Goal: Navigation & Orientation: Find specific page/section

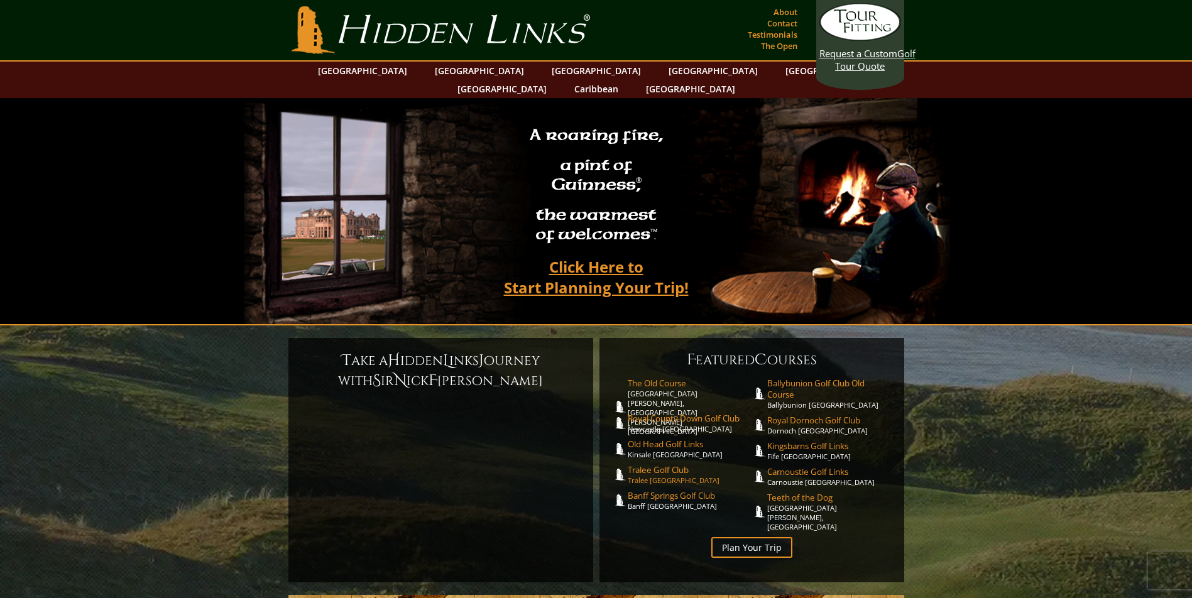
click at [656, 465] on span "Tralee Golf Club" at bounding box center [690, 470] width 124 height 11
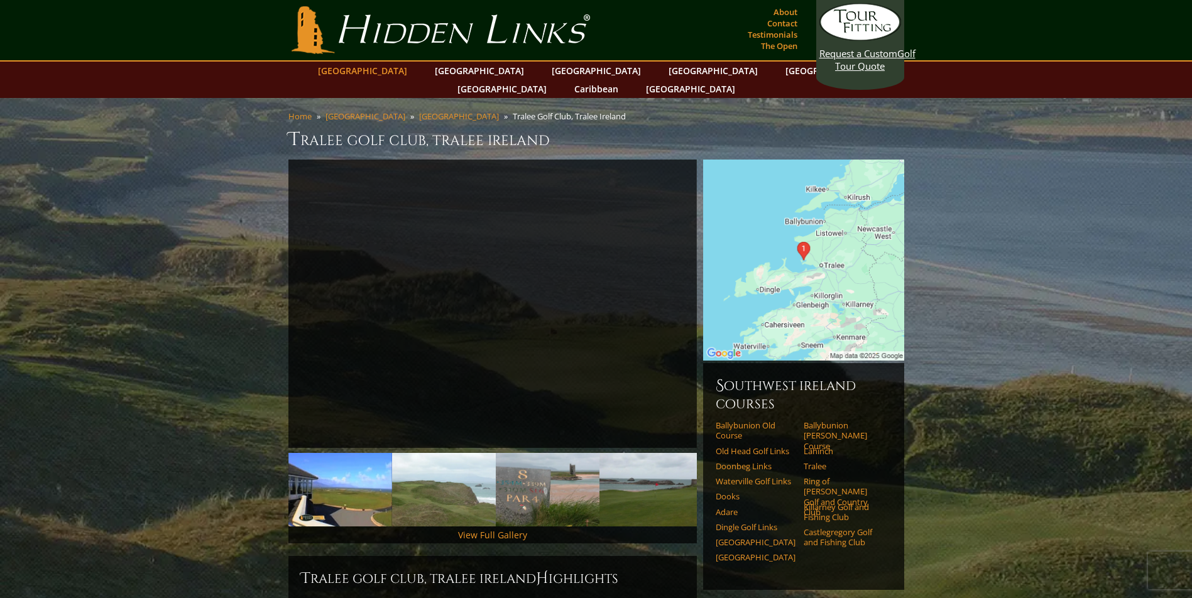
click at [414, 70] on link "[GEOGRAPHIC_DATA]" at bounding box center [363, 71] width 102 height 18
